Goal: Check status: Check status

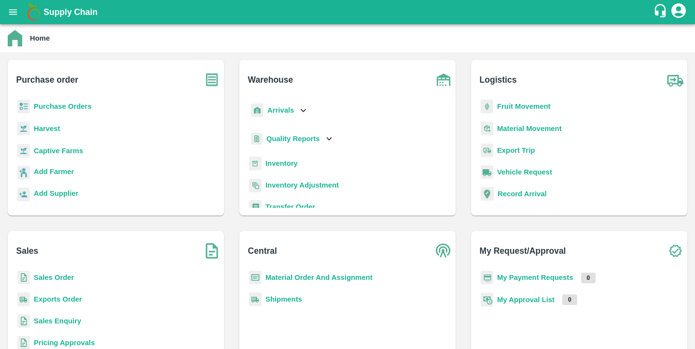
scroll to position [5, 0]
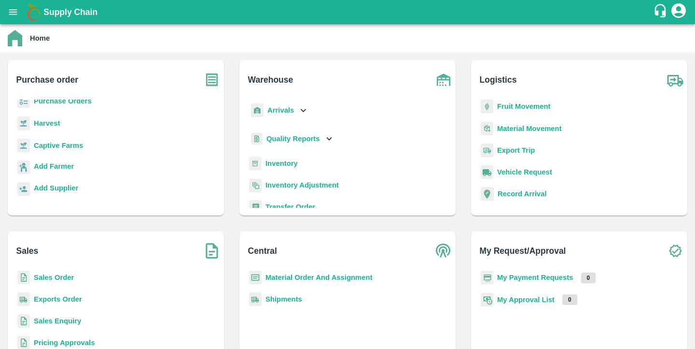
click at [54, 278] on b "Sales Order" at bounding box center [54, 277] width 40 height 8
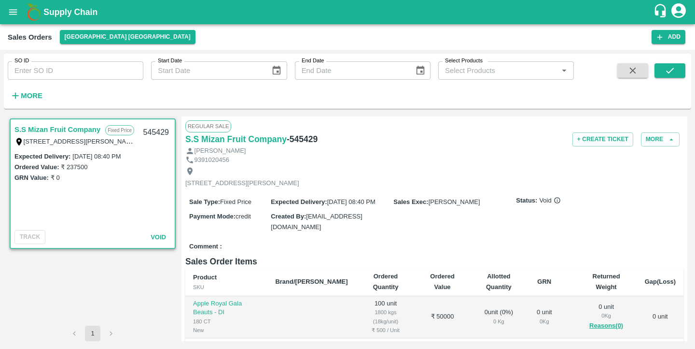
click at [80, 80] on div "SO ID SO ID Start Date Start Date End Date End Date Select Products Select Prod…" at bounding box center [287, 79] width 574 height 50
click at [64, 69] on input "SO ID" at bounding box center [76, 70] width 136 height 18
paste input "603923"
type input "603923"
click at [676, 69] on button "submit" at bounding box center [670, 70] width 31 height 14
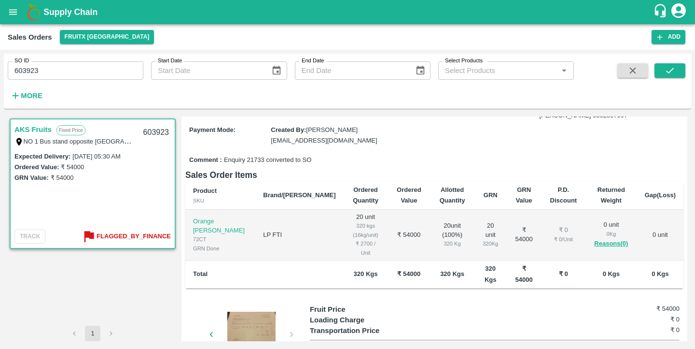
scroll to position [148, 0]
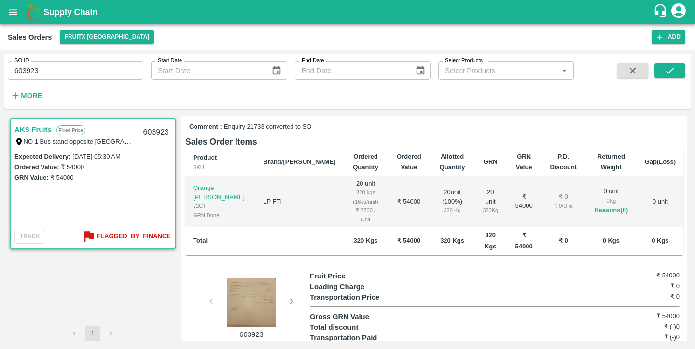
click at [291, 296] on icon "button" at bounding box center [291, 301] width 11 height 11
click at [291, 275] on div "603923" at bounding box center [247, 304] width 125 height 69
click at [290, 275] on div "603923" at bounding box center [247, 304] width 125 height 69
click at [212, 276] on div "603923" at bounding box center [247, 304] width 125 height 69
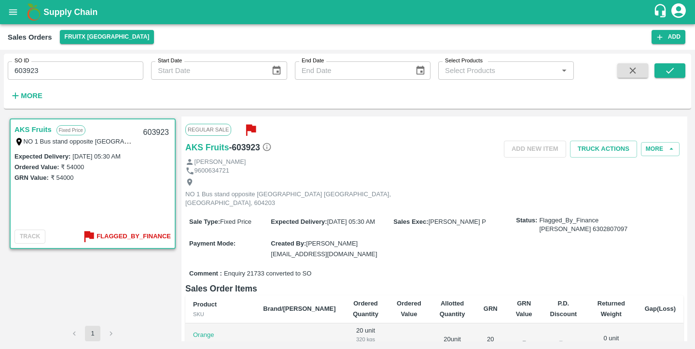
scroll to position [0, 0]
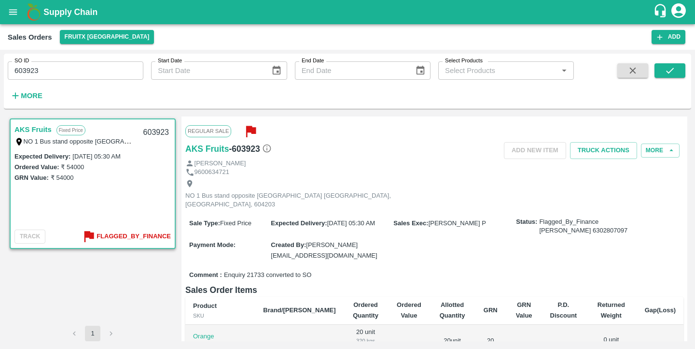
click at [359, 164] on div "[PERSON_NAME]" at bounding box center [434, 163] width 498 height 9
click at [348, 170] on div "9600634721" at bounding box center [434, 172] width 498 height 9
